Goal: Task Accomplishment & Management: Manage account settings

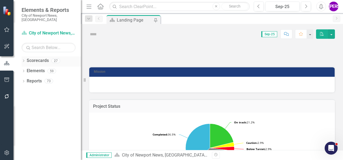
click at [25, 60] on icon "Dropdown" at bounding box center [24, 61] width 4 height 3
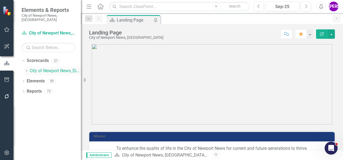
click at [26, 69] on div "Dropdown" at bounding box center [26, 71] width 4 height 5
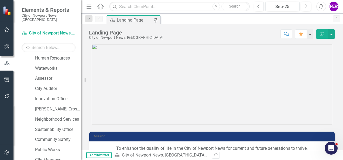
scroll to position [198, 0]
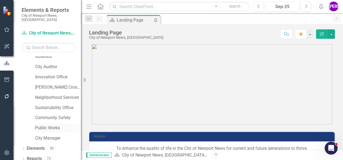
click at [50, 125] on link "Public Works" at bounding box center [58, 128] width 46 height 6
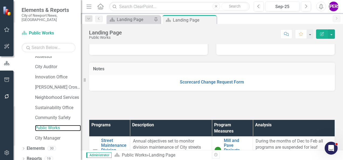
scroll to position [90, 0]
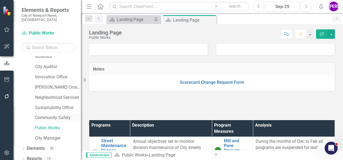
click at [50, 115] on link "Community Safety" at bounding box center [58, 118] width 46 height 6
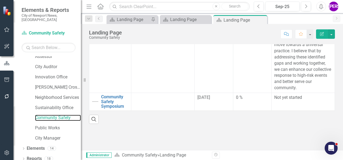
scroll to position [162, 0]
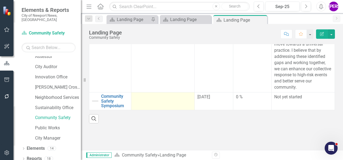
click at [154, 102] on td at bounding box center [162, 101] width 63 height 18
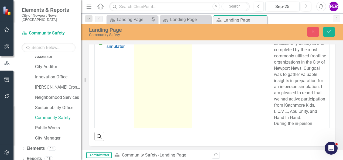
scroll to position [462, 0]
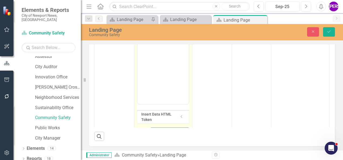
scroll to position [833, 0]
click at [153, 21] on body "Rich Text Area. Press ALT-0 for help." at bounding box center [163, 49] width 52 height 81
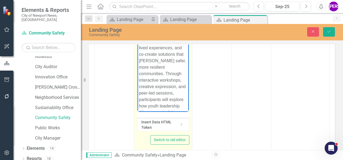
scroll to position [0, 0]
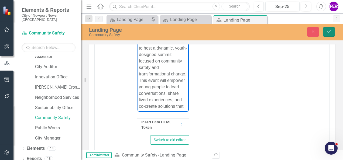
click at [332, 34] on button "Save" at bounding box center [329, 31] width 12 height 9
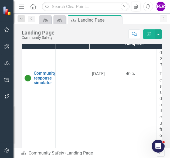
scroll to position [933, 0]
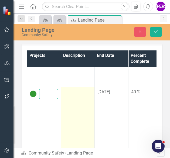
scroll to position [0, 48]
drag, startPoint x: 42, startPoint y: 94, endPoint x: 66, endPoint y: 96, distance: 24.2
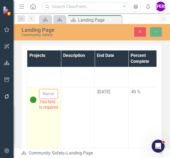
click at [47, 93] on input "text" at bounding box center [48, 94] width 19 height 10
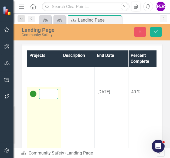
scroll to position [0, 28]
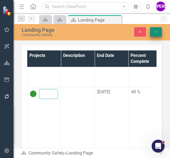
type input "ecosystem Simulator"
click at [156, 33] on icon "Save" at bounding box center [156, 32] width 5 height 4
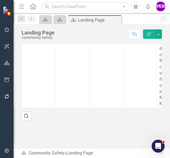
scroll to position [901, 0]
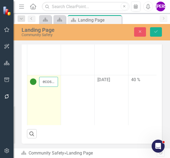
click at [44, 82] on input "ecosystem Simulator" at bounding box center [48, 82] width 19 height 10
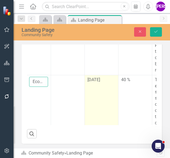
scroll to position [901, 1]
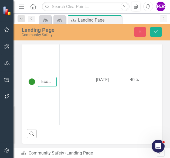
type input "Ecosystem Simulator"
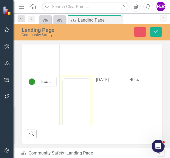
scroll to position [0, 0]
click at [70, 109] on body "Rich Text Area. Press ALT-0 for help." at bounding box center [76, 131] width 27 height 81
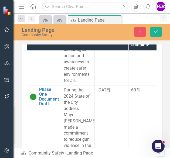
scroll to position [240, 0]
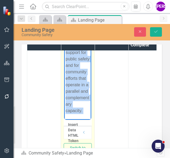
scroll to position [318, 0]
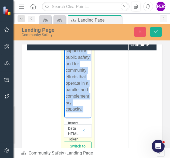
drag, startPoint x: 66, startPoint y: 29, endPoint x: 83, endPoint y: 110, distance: 83.5
paste body "Rich Text Area. Press ALT-0 for help."
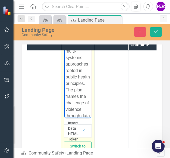
scroll to position [1271, 0]
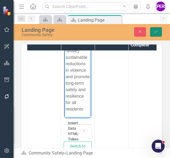
click at [158, 35] on button "Save" at bounding box center [156, 31] width 12 height 9
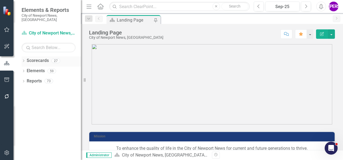
click at [24, 60] on icon "Dropdown" at bounding box center [24, 61] width 4 height 3
click at [26, 69] on icon "Dropdown" at bounding box center [26, 70] width 4 height 3
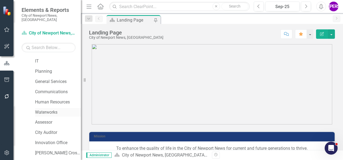
scroll to position [130, 0]
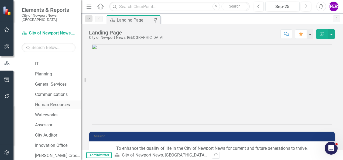
click at [51, 102] on link "Human Resources" at bounding box center [58, 105] width 46 height 6
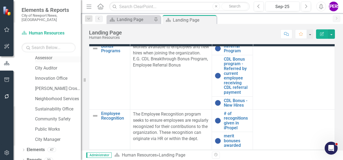
scroll to position [198, 0]
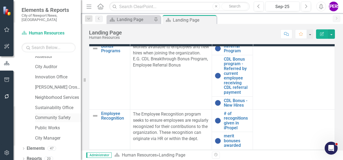
click at [51, 115] on link "Community Safety" at bounding box center [58, 118] width 46 height 6
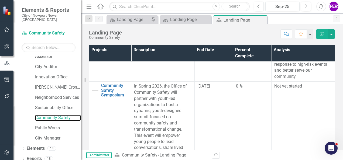
scroll to position [988, 0]
